Goal: Task Accomplishment & Management: Use online tool/utility

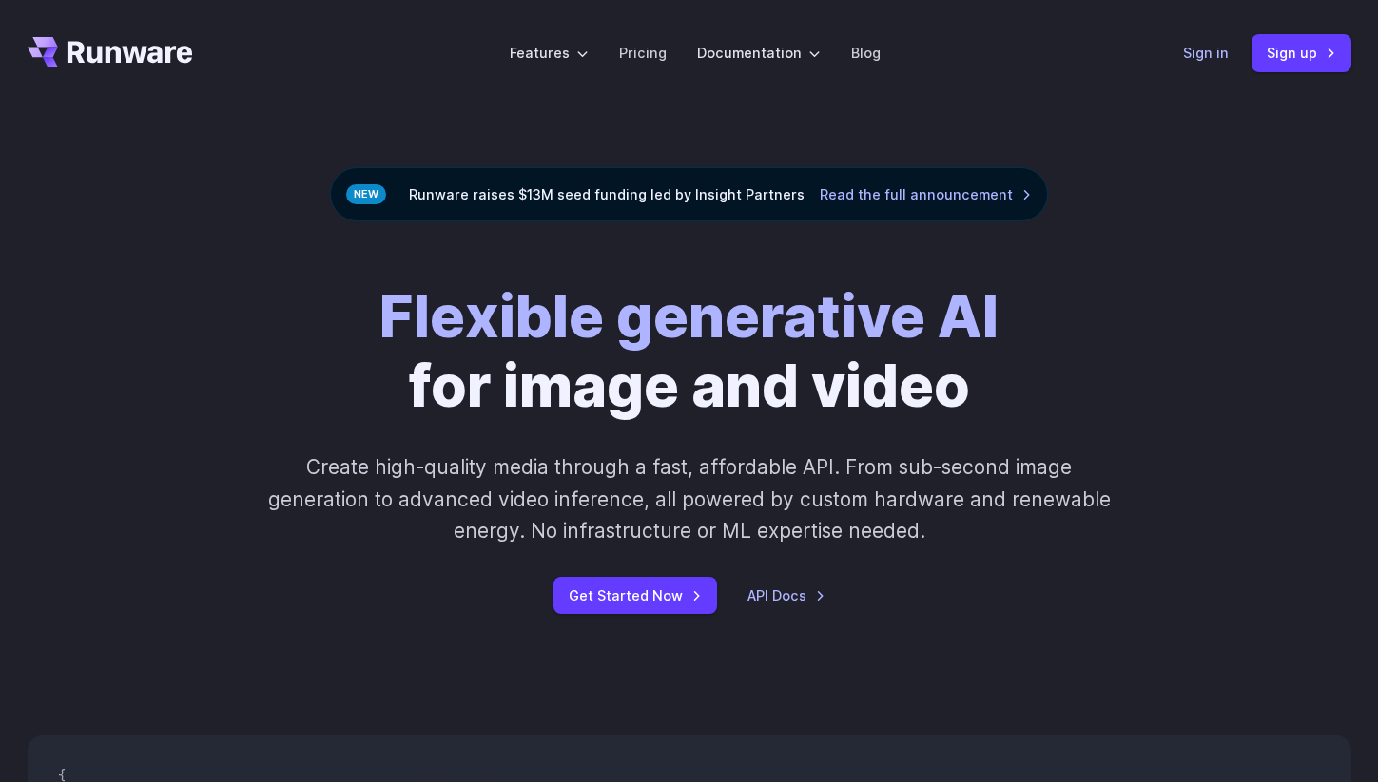
click at [1192, 54] on link "Sign in" at bounding box center [1206, 53] width 46 height 22
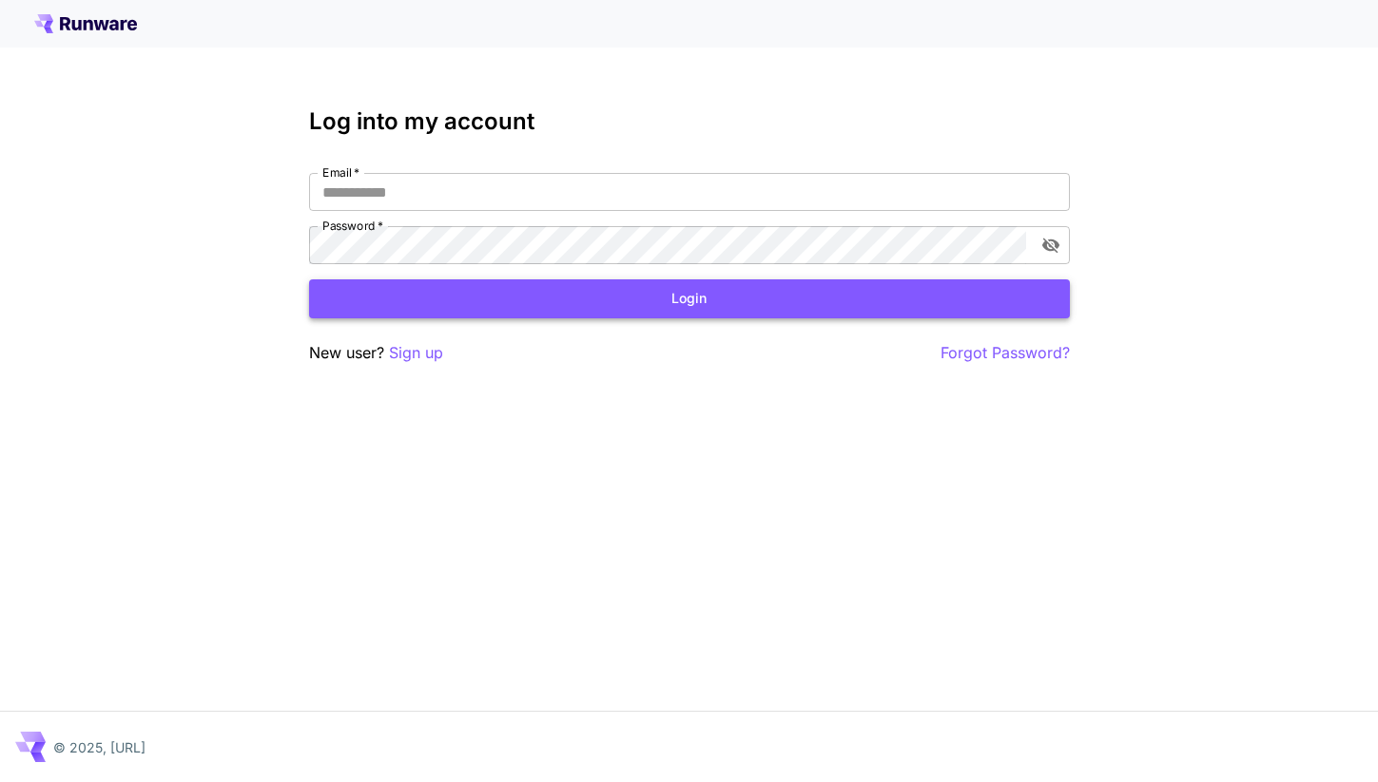
type input "**********"
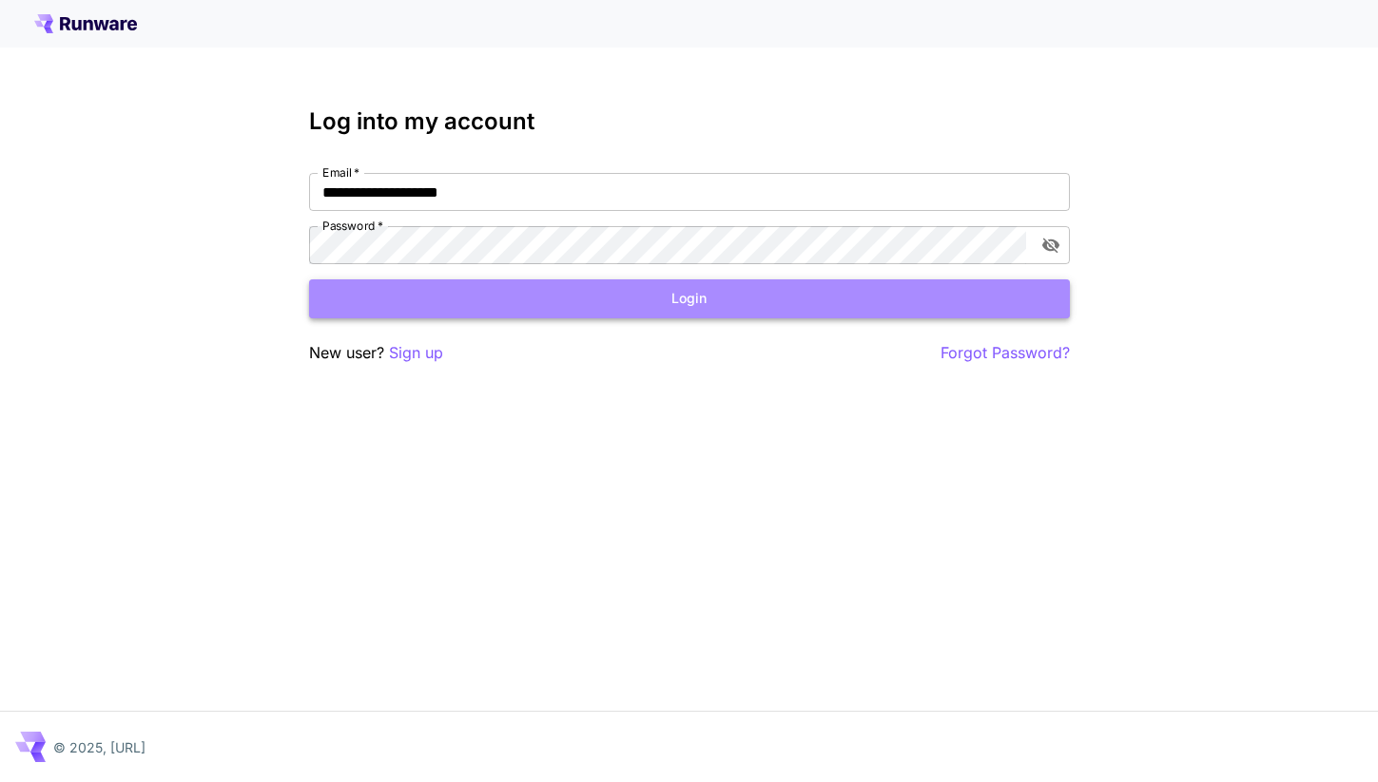
click at [623, 309] on button "Login" at bounding box center [689, 299] width 761 height 39
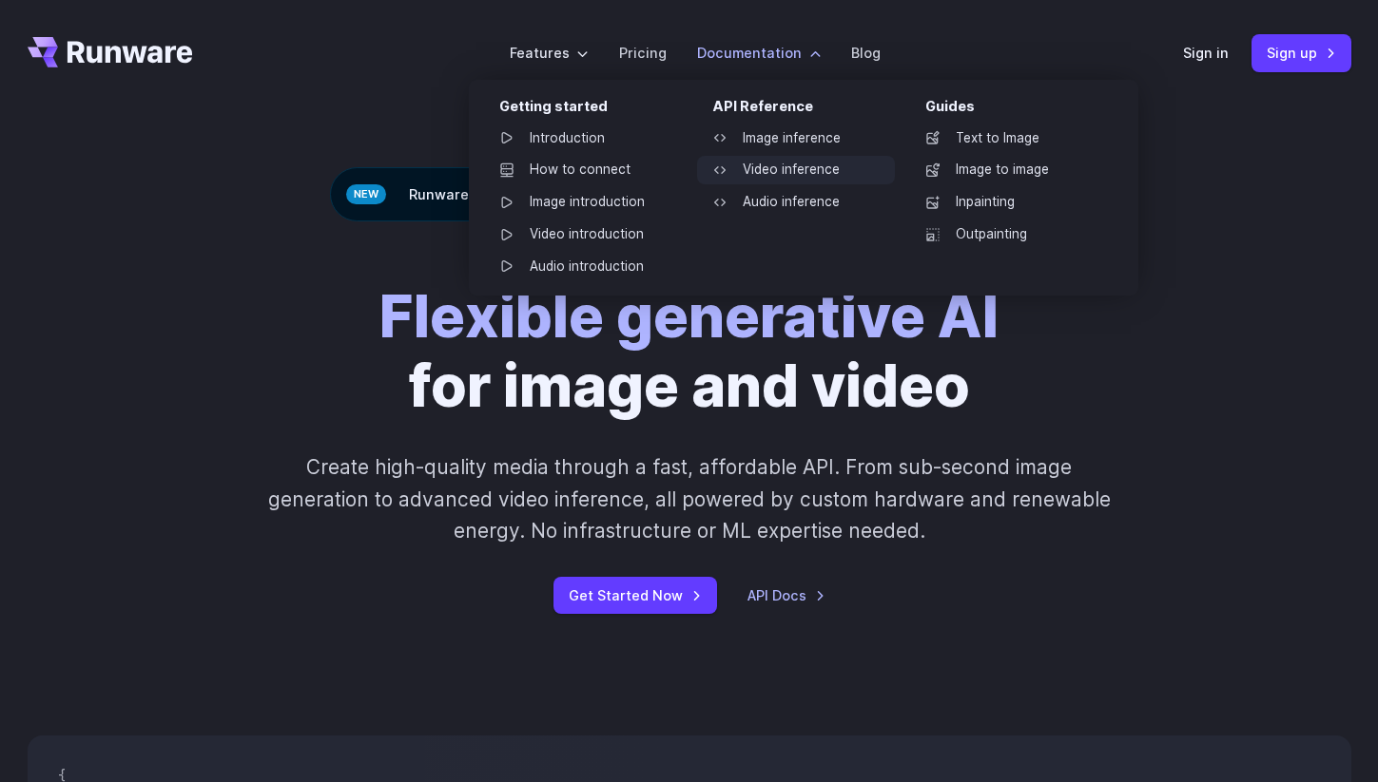
click at [779, 168] on link "Video inference" at bounding box center [796, 170] width 198 height 29
